Goal: Transaction & Acquisition: Purchase product/service

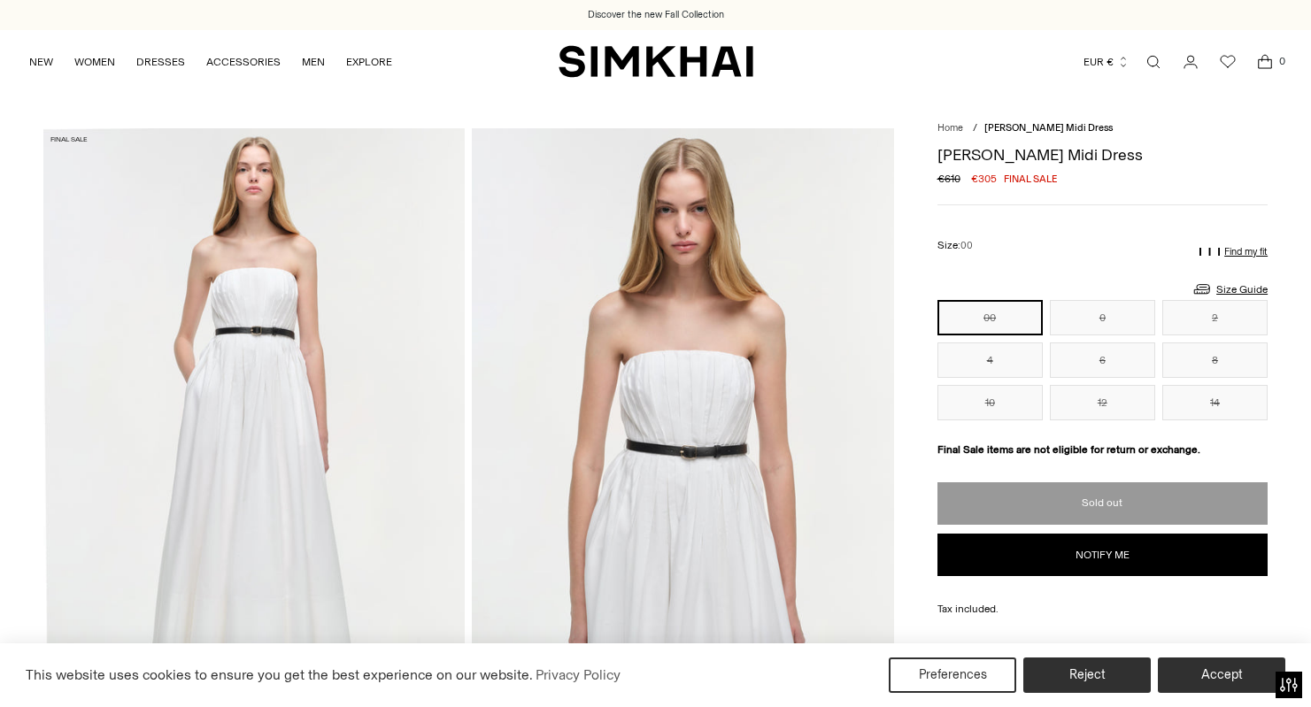
click at [297, 320] on img at bounding box center [253, 444] width 421 height 633
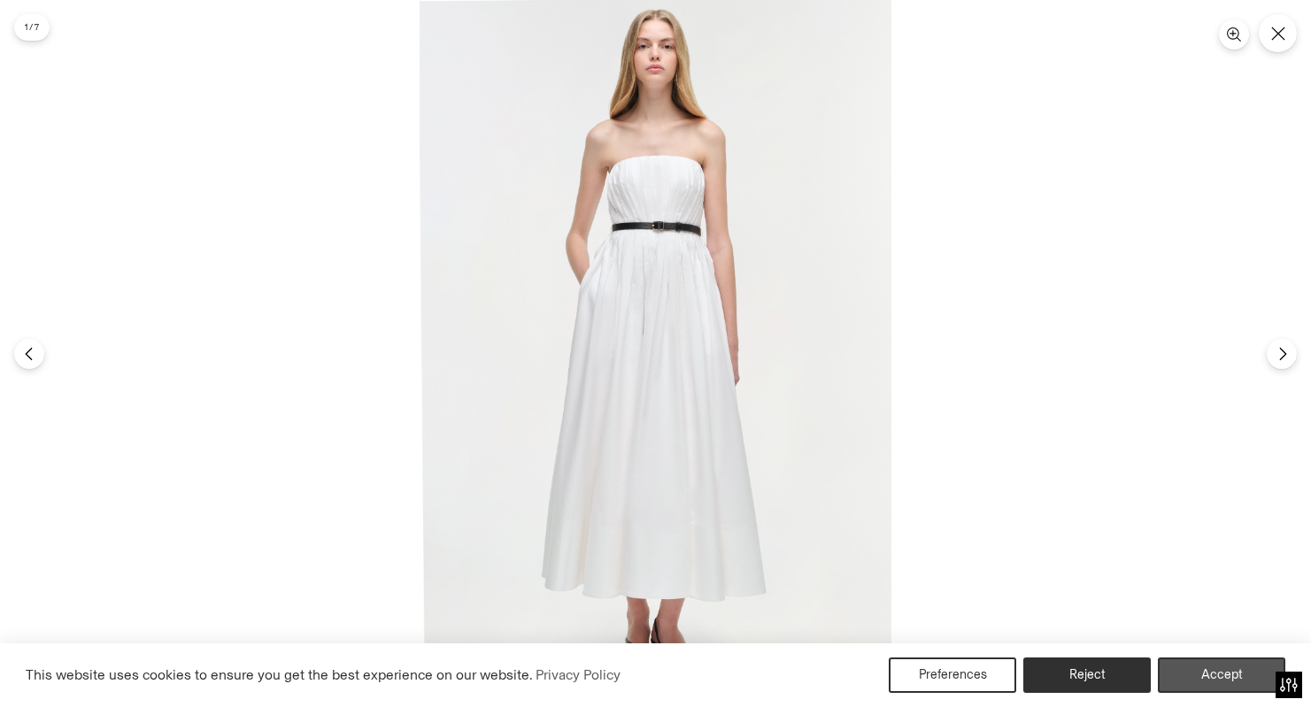
click at [1221, 678] on button "Accept" at bounding box center [1221, 675] width 127 height 35
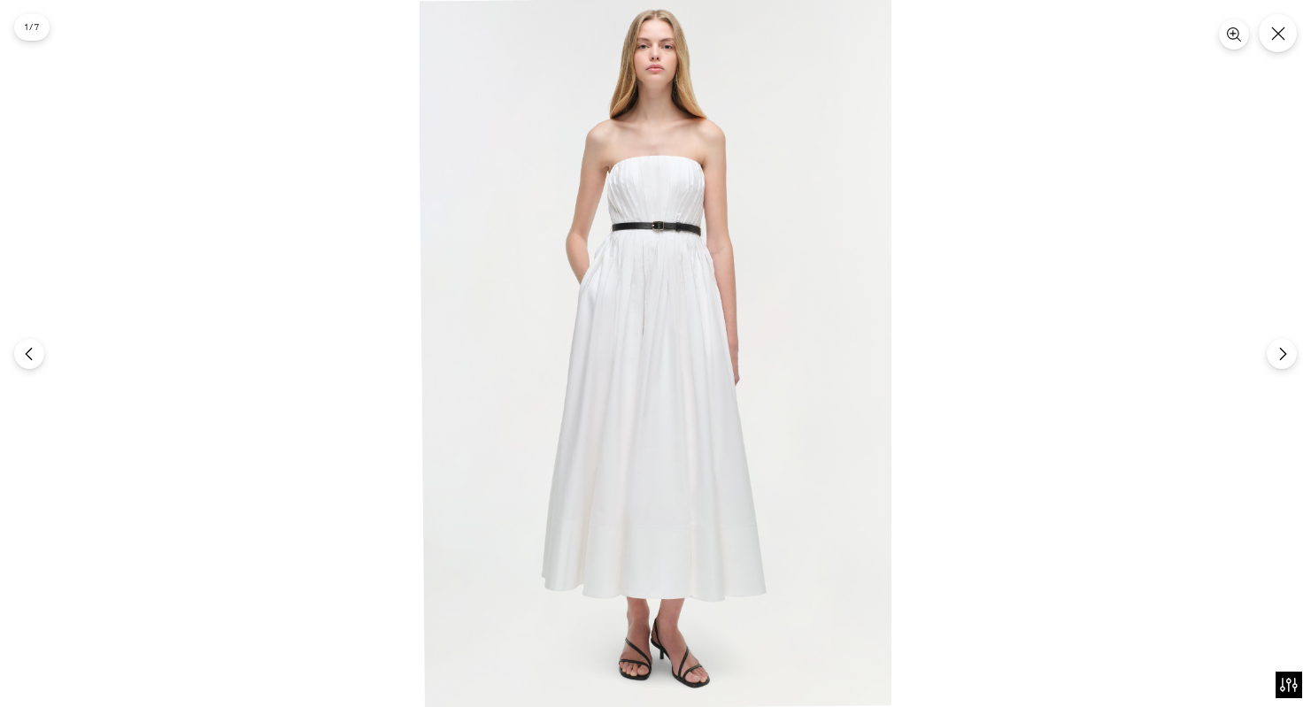
click at [906, 329] on div at bounding box center [655, 353] width 1311 height 707
click at [1276, 350] on icon "Next" at bounding box center [1283, 354] width 16 height 16
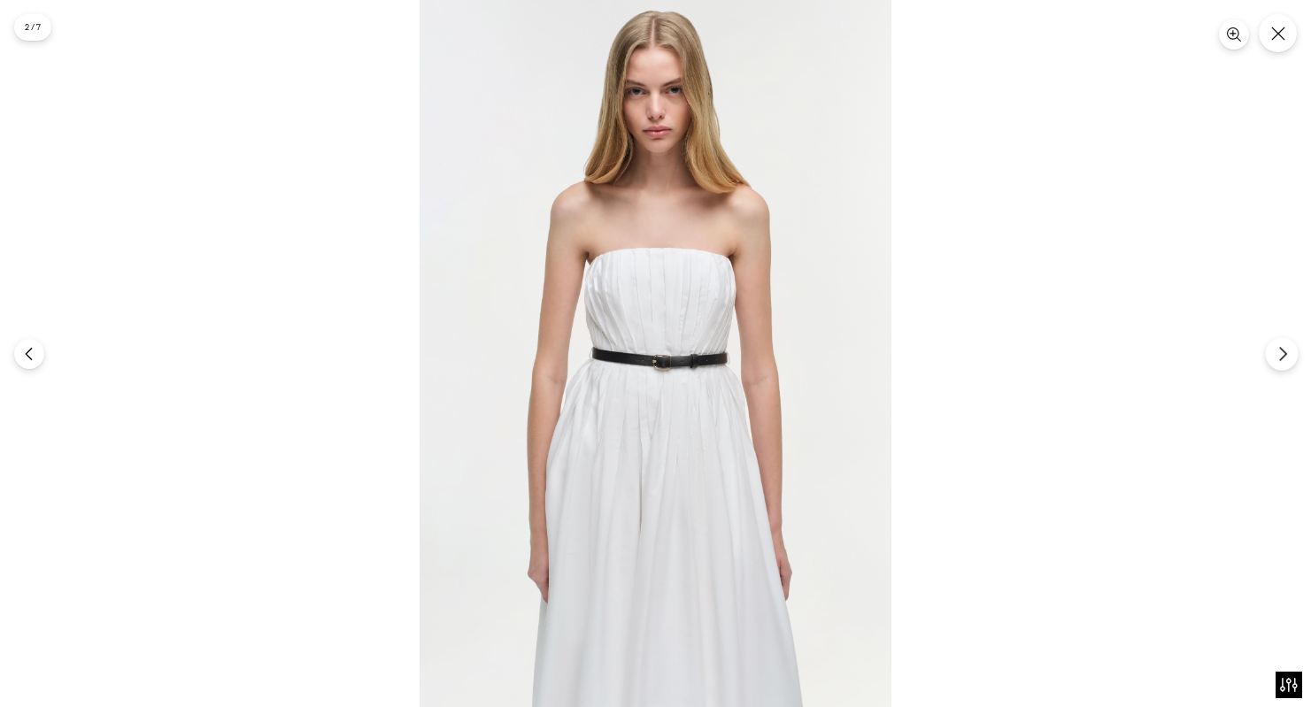
click at [1276, 351] on icon "Next" at bounding box center [1283, 354] width 16 height 16
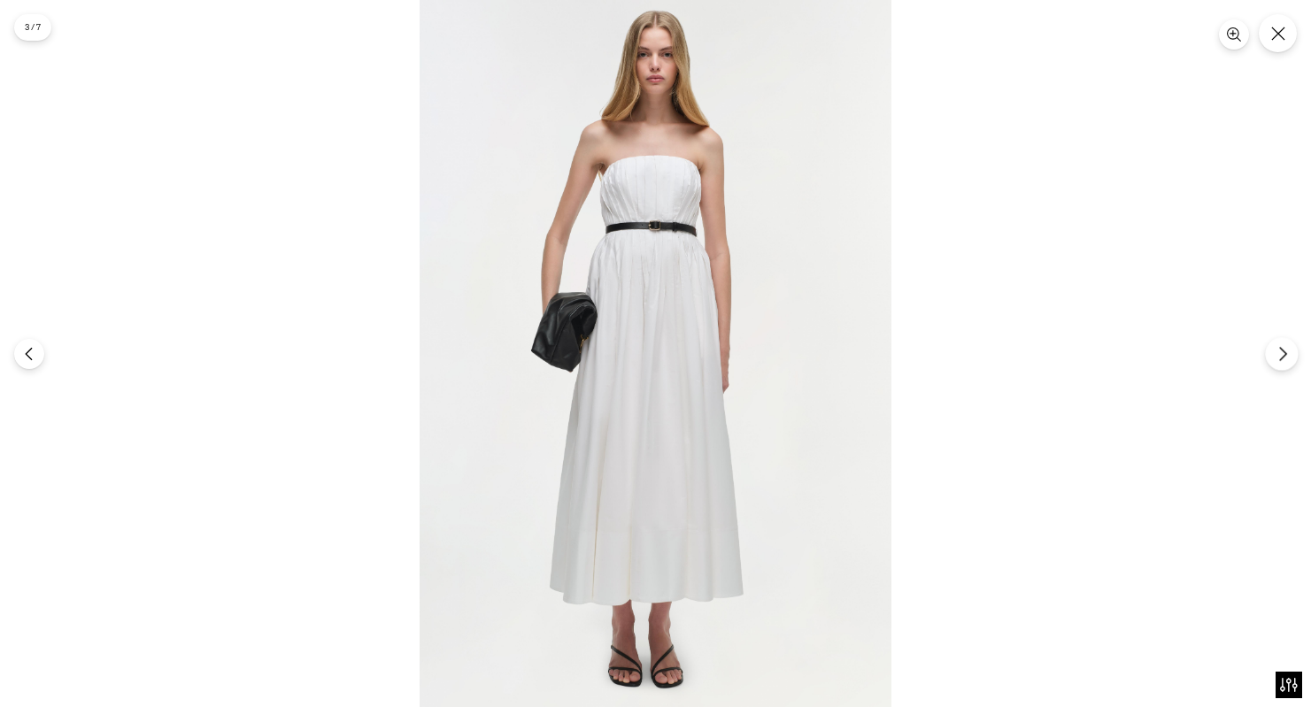
click at [1276, 351] on icon "Next" at bounding box center [1283, 354] width 16 height 16
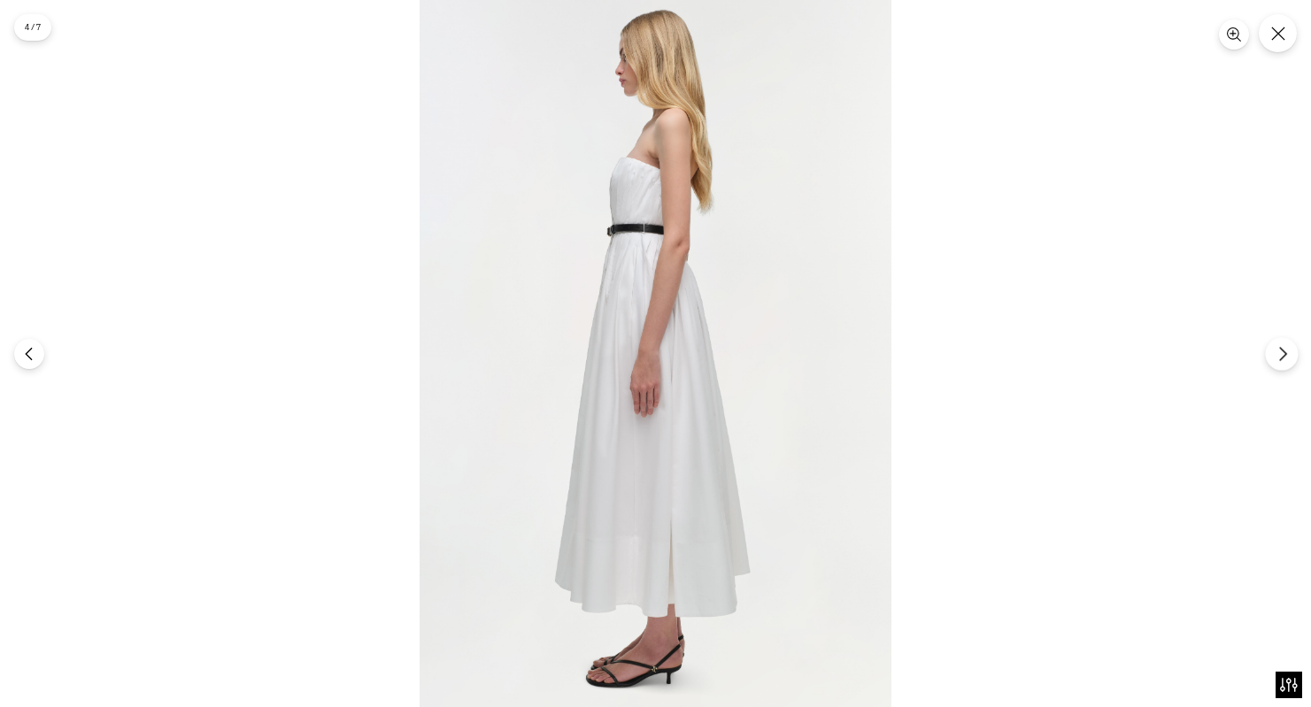
click at [1276, 351] on icon "Next" at bounding box center [1283, 354] width 16 height 16
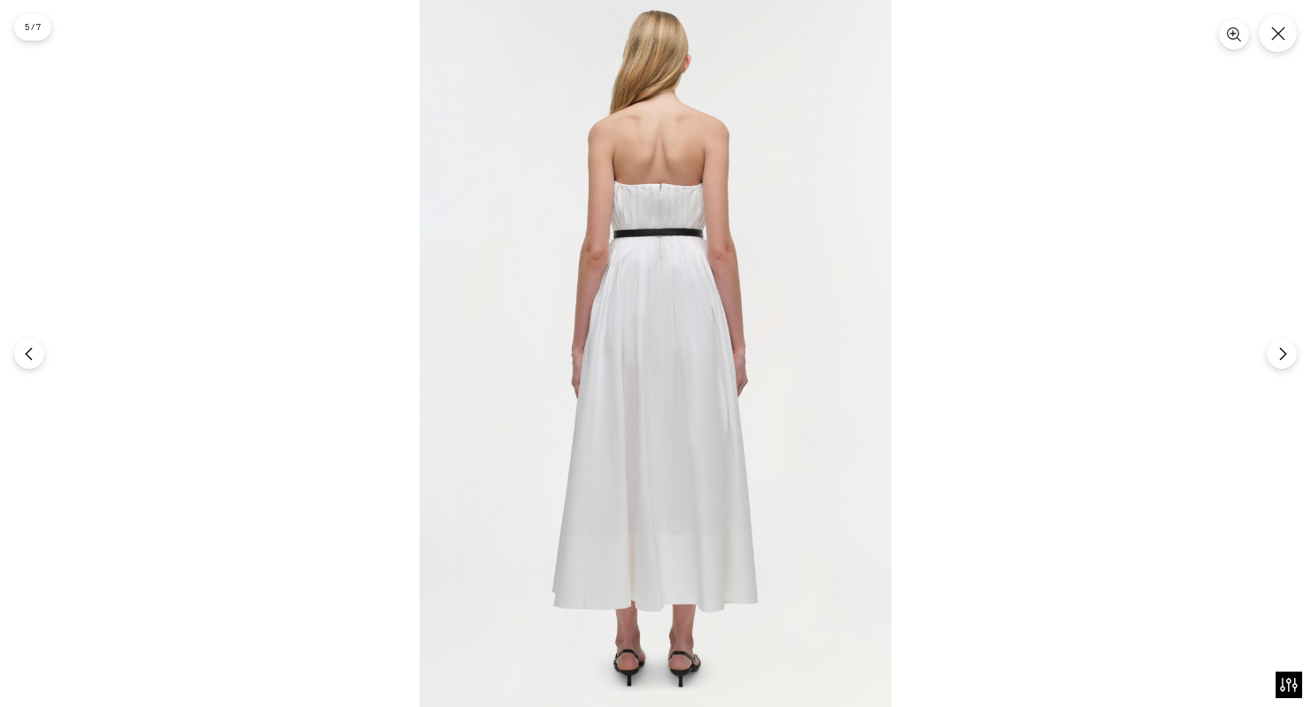
click at [950, 325] on div at bounding box center [655, 353] width 1311 height 707
click at [1276, 358] on icon "Next" at bounding box center [1283, 354] width 16 height 16
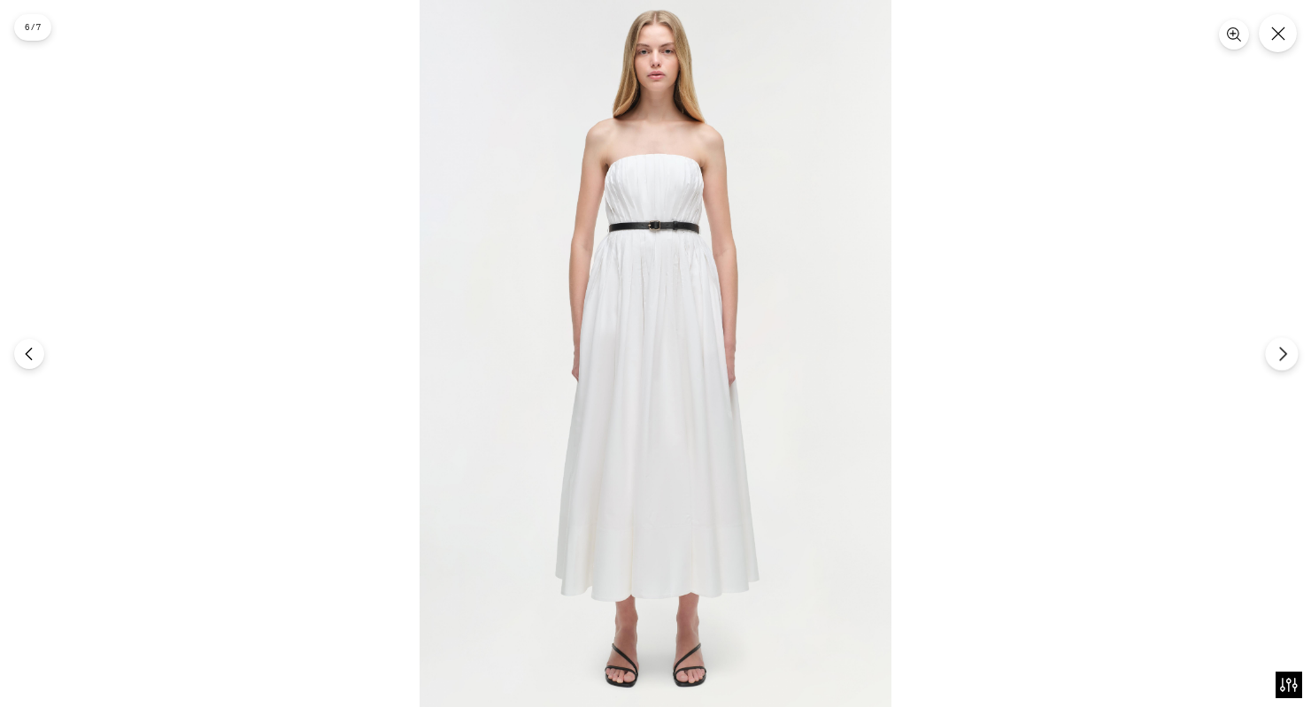
click at [1276, 358] on icon "Next" at bounding box center [1283, 354] width 16 height 16
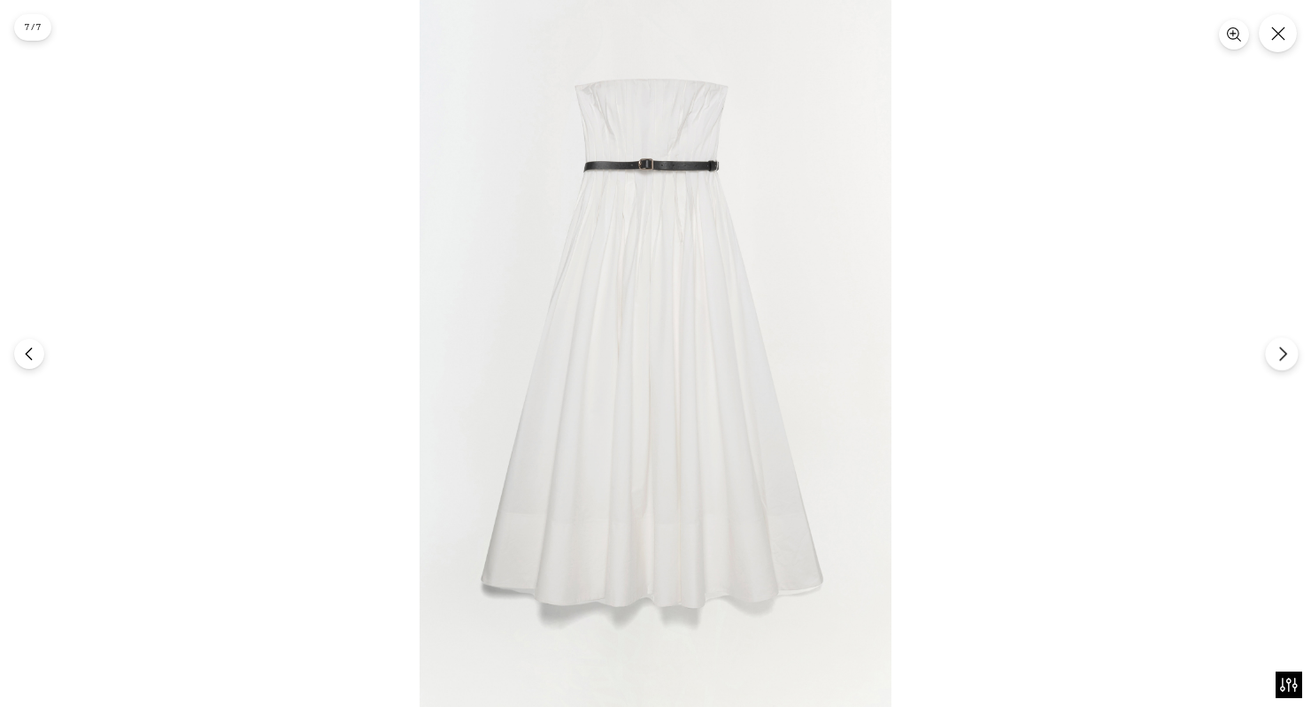
click at [1276, 358] on icon "Next" at bounding box center [1283, 354] width 16 height 16
